Goal: Transaction & Acquisition: Purchase product/service

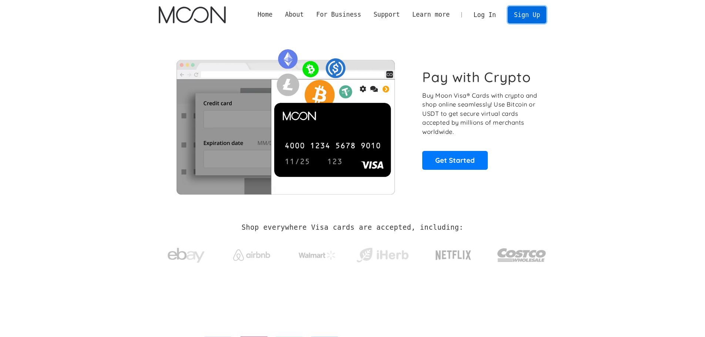
click at [535, 17] on link "Sign Up" at bounding box center [527, 14] width 39 height 17
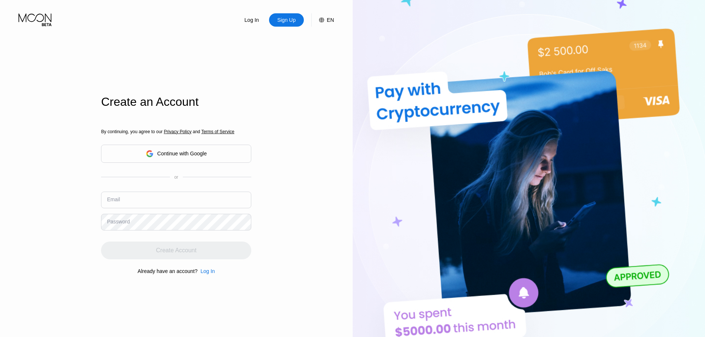
click at [163, 208] on input "text" at bounding box center [176, 200] width 150 height 17
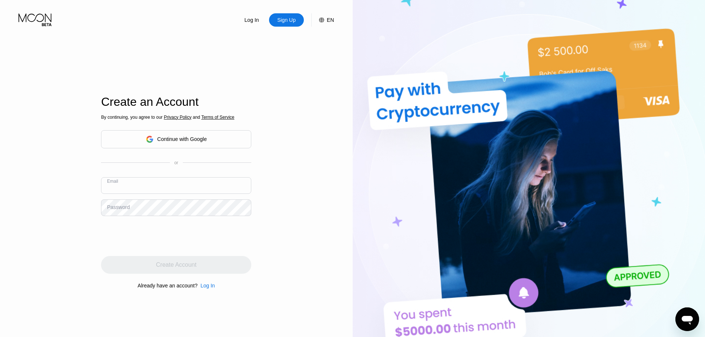
paste input "[EMAIL_ADDRESS][DOMAIN_NAME]"
type input "[EMAIL_ADDRESS][DOMAIN_NAME]"
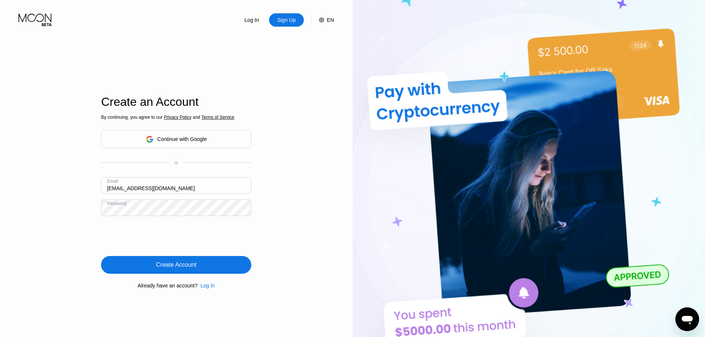
click at [181, 267] on div "Create Account" at bounding box center [176, 264] width 40 height 7
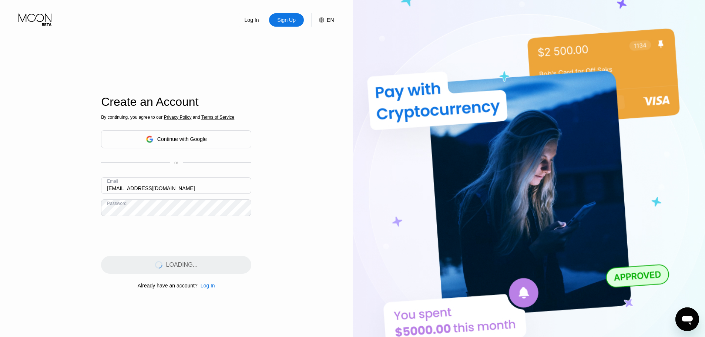
scroll to position [74, 0]
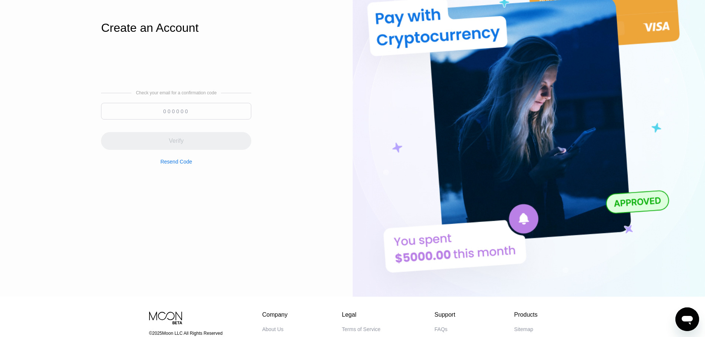
click at [176, 114] on input at bounding box center [176, 111] width 150 height 17
paste input "595679"
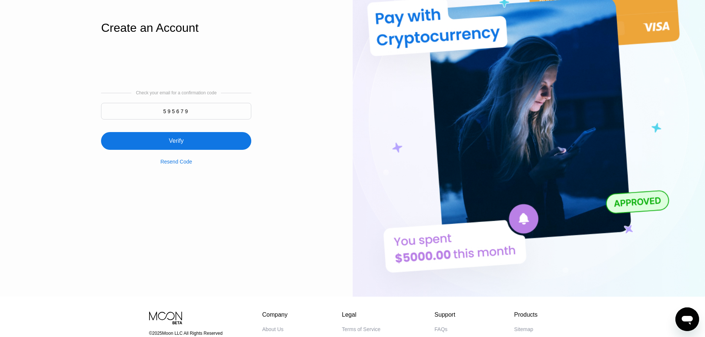
type input "595679"
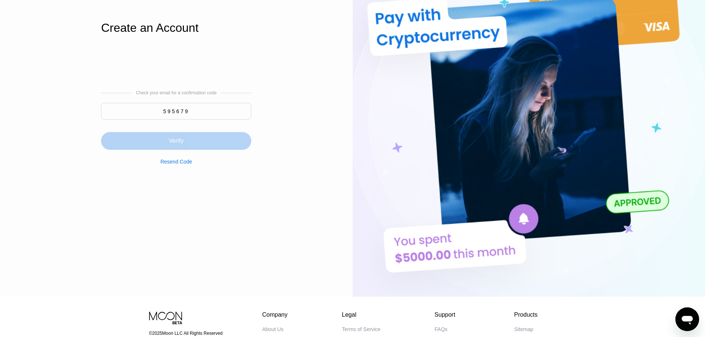
click at [213, 142] on div "Verify" at bounding box center [176, 141] width 150 height 18
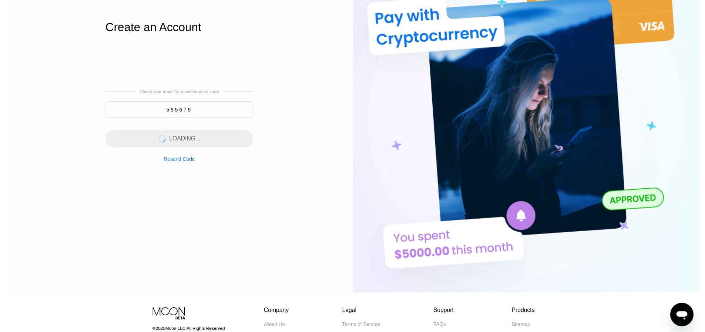
scroll to position [0, 0]
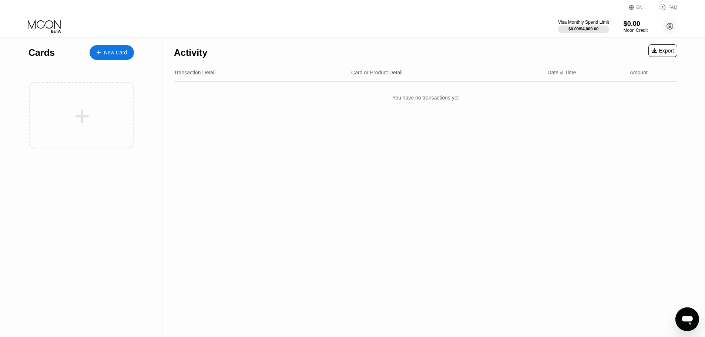
click at [571, 27] on div "$0.00 / $4,000.00" at bounding box center [584, 29] width 30 height 4
click at [571, 26] on div at bounding box center [583, 29] width 51 height 7
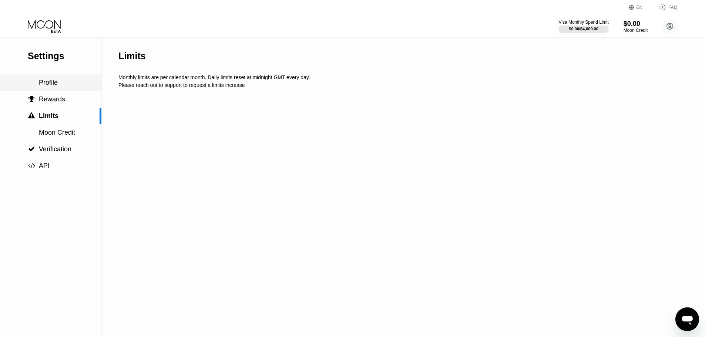
click at [63, 83] on div "Profile" at bounding box center [50, 83] width 101 height 8
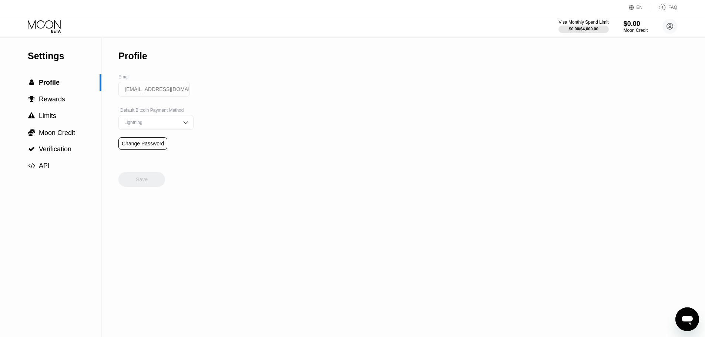
click at [59, 28] on icon at bounding box center [45, 26] width 34 height 13
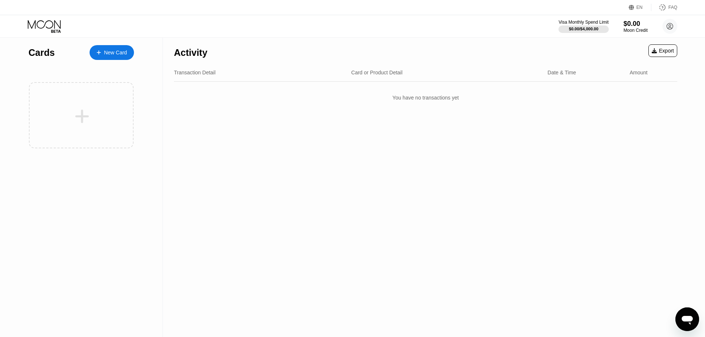
click at [117, 60] on div "Cards New Card" at bounding box center [82, 51] width 106 height 26
click at [121, 55] on div "New Card" at bounding box center [115, 53] width 23 height 6
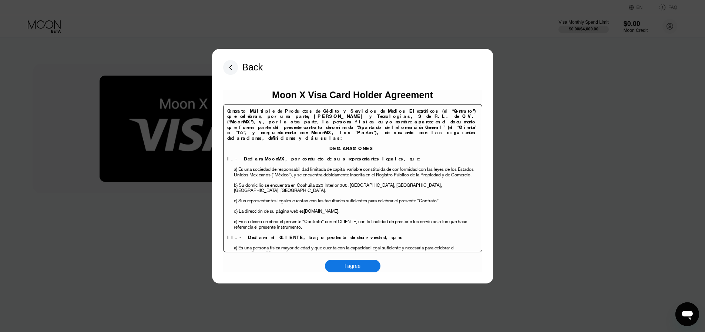
click at [371, 266] on div "I agree" at bounding box center [353, 266] width 56 height 13
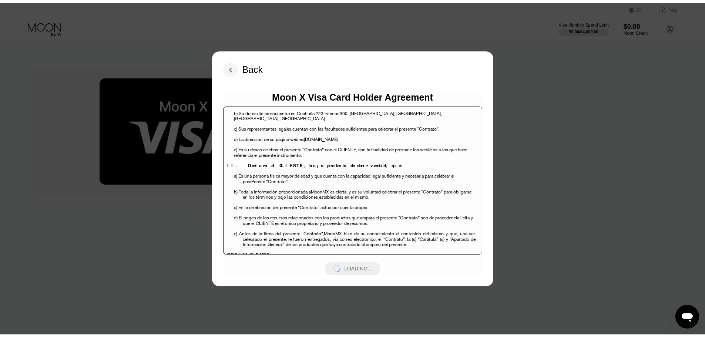
scroll to position [37, 0]
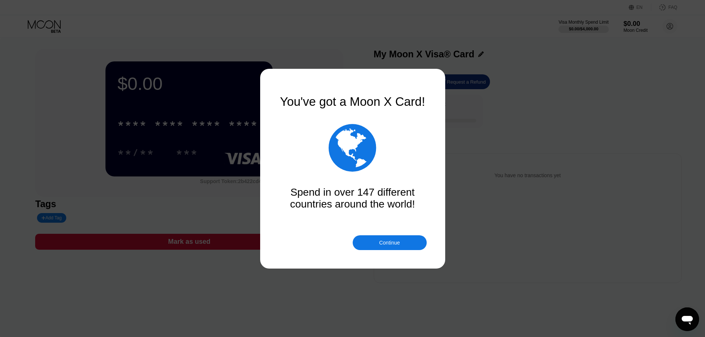
click at [397, 238] on div "Continue" at bounding box center [390, 243] width 74 height 15
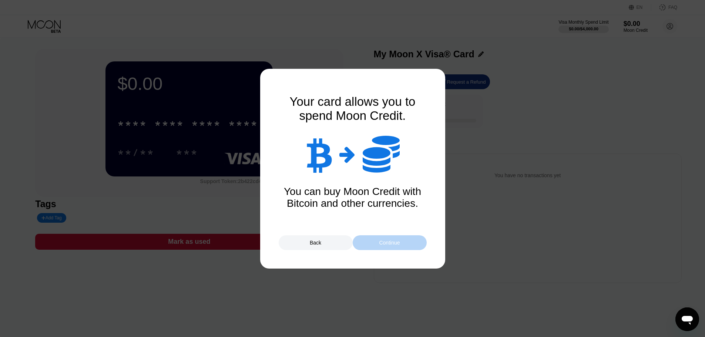
click at [397, 238] on div "Continue" at bounding box center [390, 243] width 74 height 15
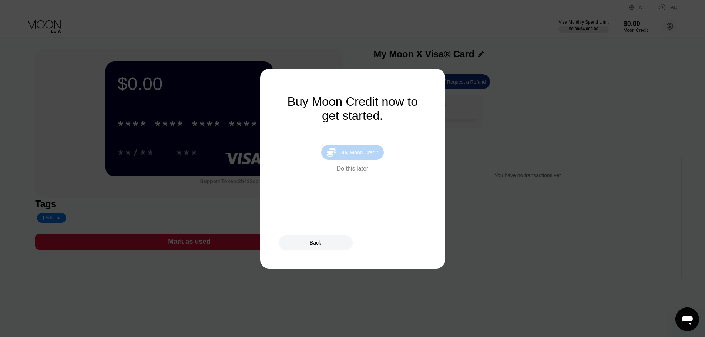
click at [361, 160] on div " Buy Moon Credit" at bounding box center [352, 152] width 62 height 15
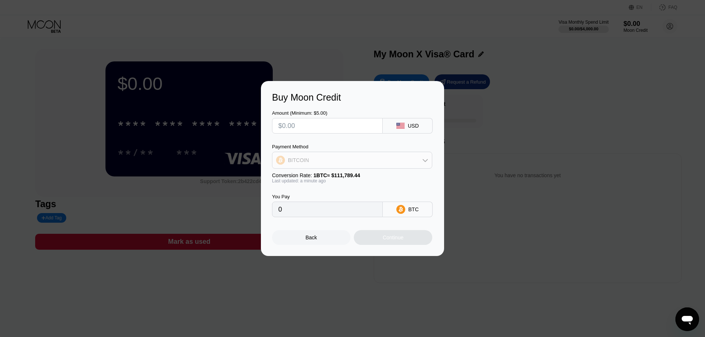
click at [371, 161] on div "BITCOIN" at bounding box center [353, 160] width 160 height 15
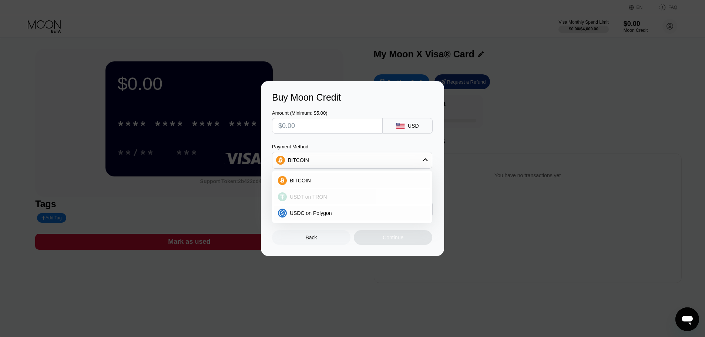
click at [348, 195] on div "USDT on TRON" at bounding box center [357, 197] width 140 height 6
type input "0.00"
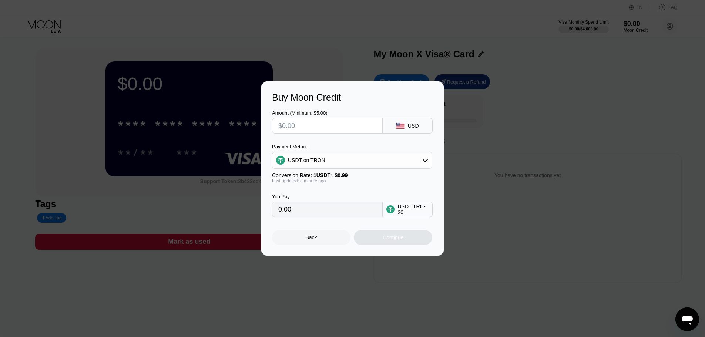
click at [340, 124] on input "text" at bounding box center [327, 125] width 98 height 15
type input "$15"
type input "15.15"
type input "$15"
click at [344, 194] on div "You Pay 15.15 USDT TRC-20" at bounding box center [352, 201] width 161 height 34
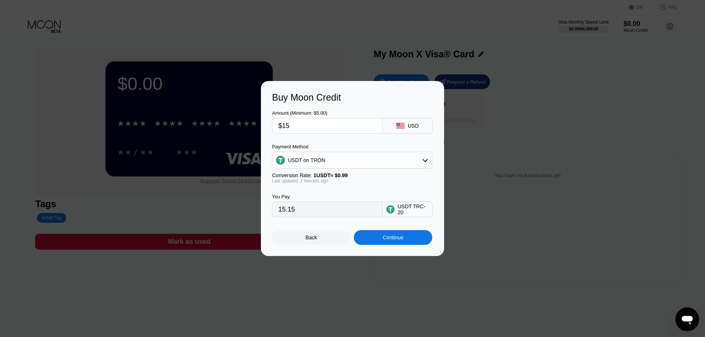
click at [386, 240] on div "Continue" at bounding box center [393, 238] width 21 height 6
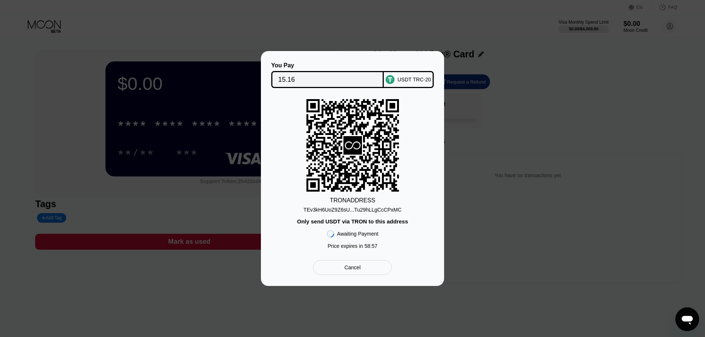
click at [357, 200] on div "TRON ADDRESS" at bounding box center [353, 200] width 46 height 7
click at [354, 212] on div "TEv3kH6UoZ9Z6sU...Tu29hLLgCcCPxMC" at bounding box center [353, 210] width 98 height 6
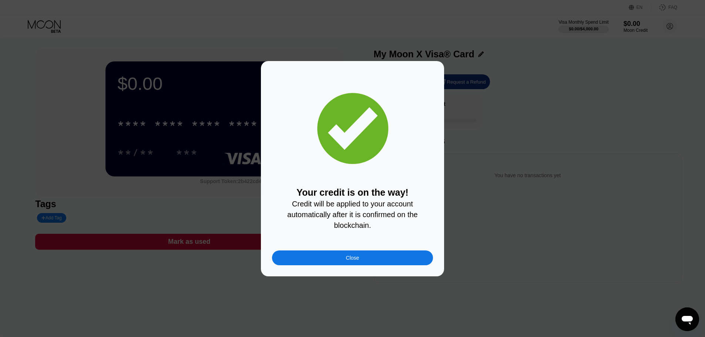
drag, startPoint x: 358, startPoint y: 264, endPoint x: 506, endPoint y: 258, distance: 147.9
click at [358, 264] on div "Close" at bounding box center [352, 258] width 161 height 15
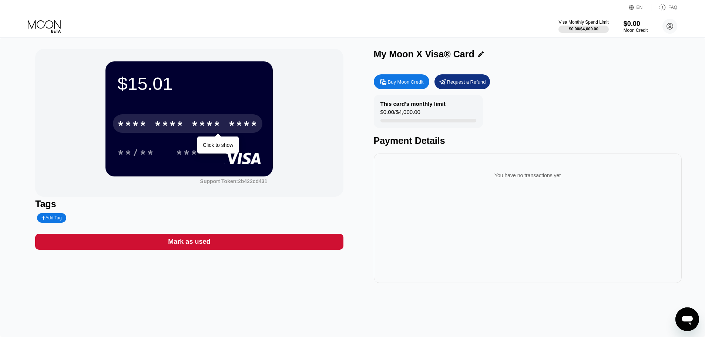
click at [249, 126] on div "****" at bounding box center [243, 125] width 30 height 12
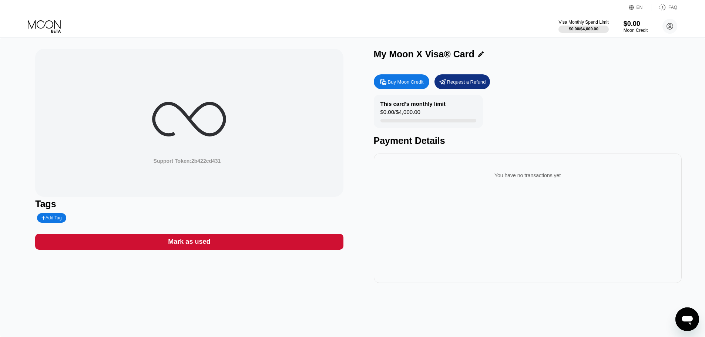
click at [587, 68] on div "My Moon X Visa® Card Buy Moon Credit Request a Refund This card’s monthly limit…" at bounding box center [528, 166] width 308 height 234
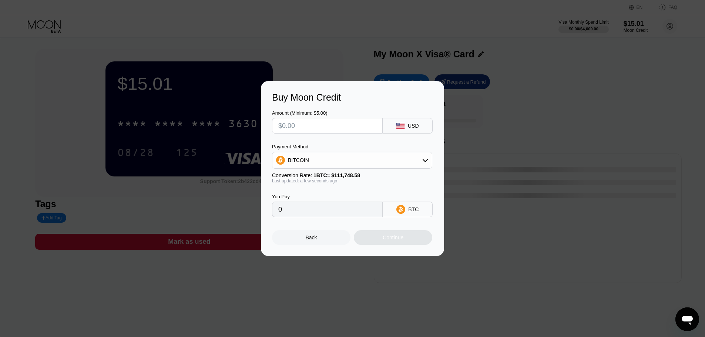
click at [301, 238] on div "Back" at bounding box center [311, 237] width 79 height 15
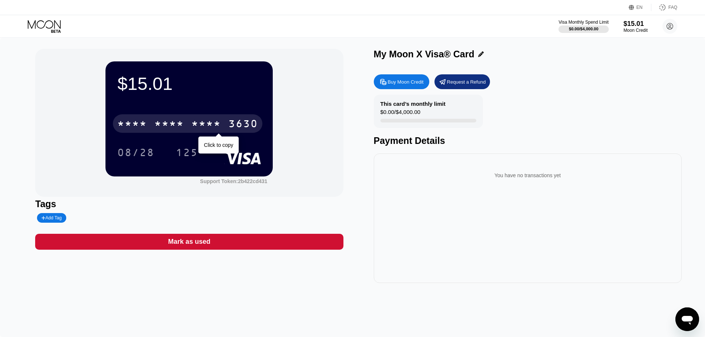
click at [245, 122] on div "3630" at bounding box center [243, 125] width 30 height 12
